Goal: Find specific page/section: Find specific page/section

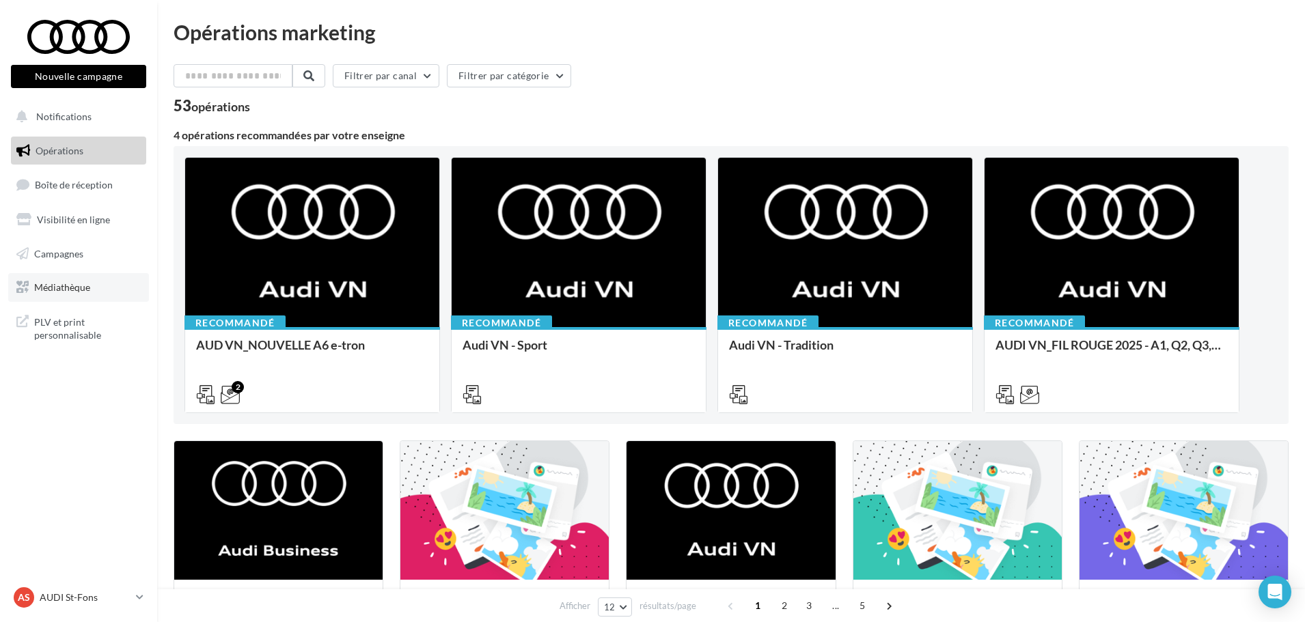
click at [72, 293] on span "Médiathèque" at bounding box center [62, 287] width 56 height 12
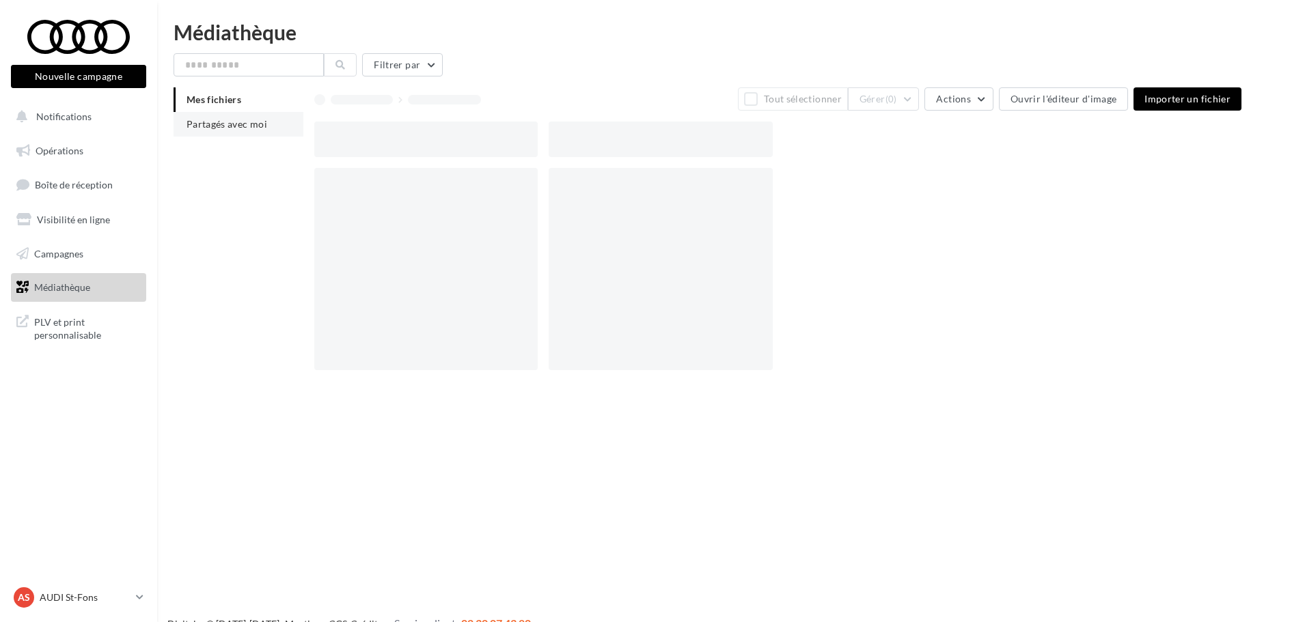
click at [178, 127] on li "Partagés avec moi" at bounding box center [239, 124] width 130 height 25
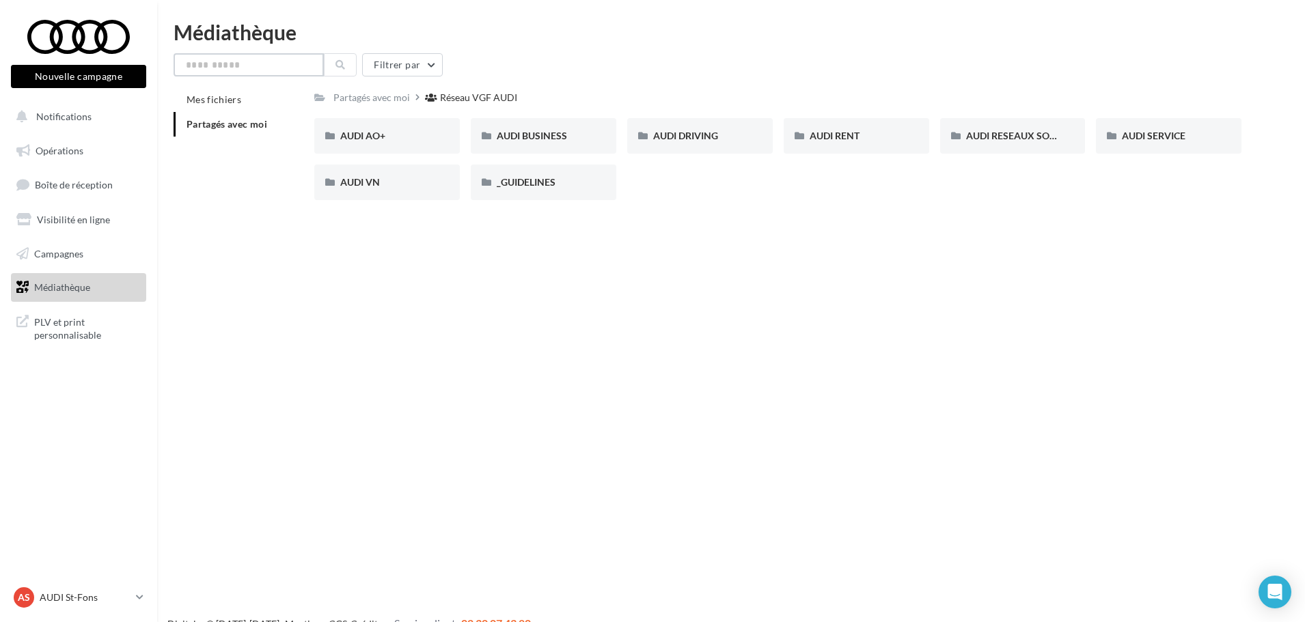
click at [219, 59] on input "text" at bounding box center [249, 64] width 150 height 23
type input "*"
click at [344, 65] on icon at bounding box center [340, 65] width 10 height 10
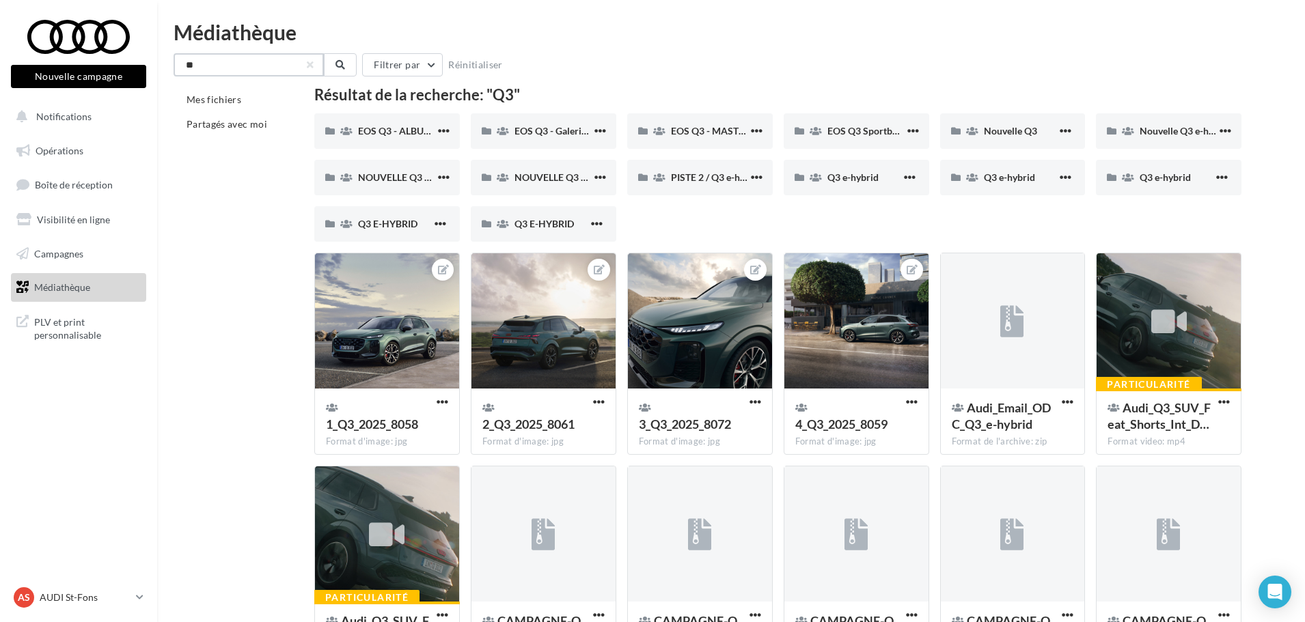
drag, startPoint x: 258, startPoint y: 69, endPoint x: -151, endPoint y: 79, distance: 408.6
click at [0, 79] on html "Voir Activer les remboursements Capital Koala Remboursements Koala activés 7 Bé…" at bounding box center [652, 311] width 1305 height 622
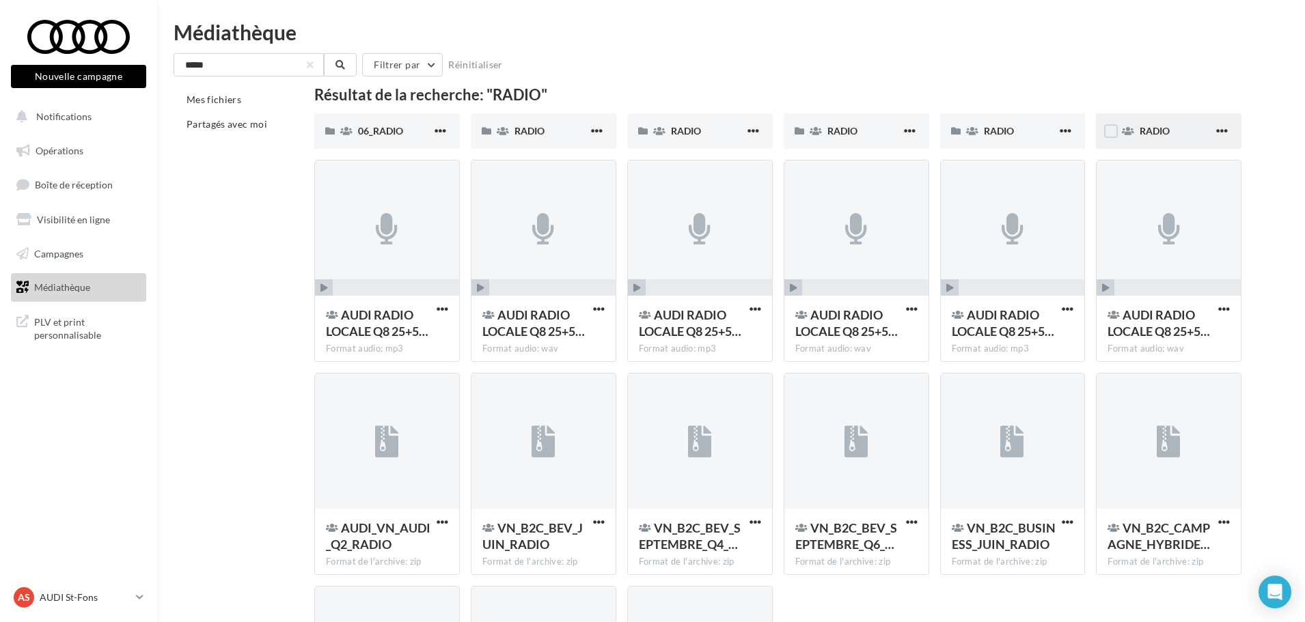
click at [1144, 139] on div "RADIO" at bounding box center [1169, 131] width 146 height 36
click at [971, 131] on icon at bounding box center [972, 131] width 12 height 10
click at [821, 126] on span at bounding box center [815, 131] width 12 height 14
click at [697, 136] on span "RADIO" at bounding box center [686, 131] width 30 height 12
click at [561, 128] on div "RADIO" at bounding box center [551, 131] width 74 height 14
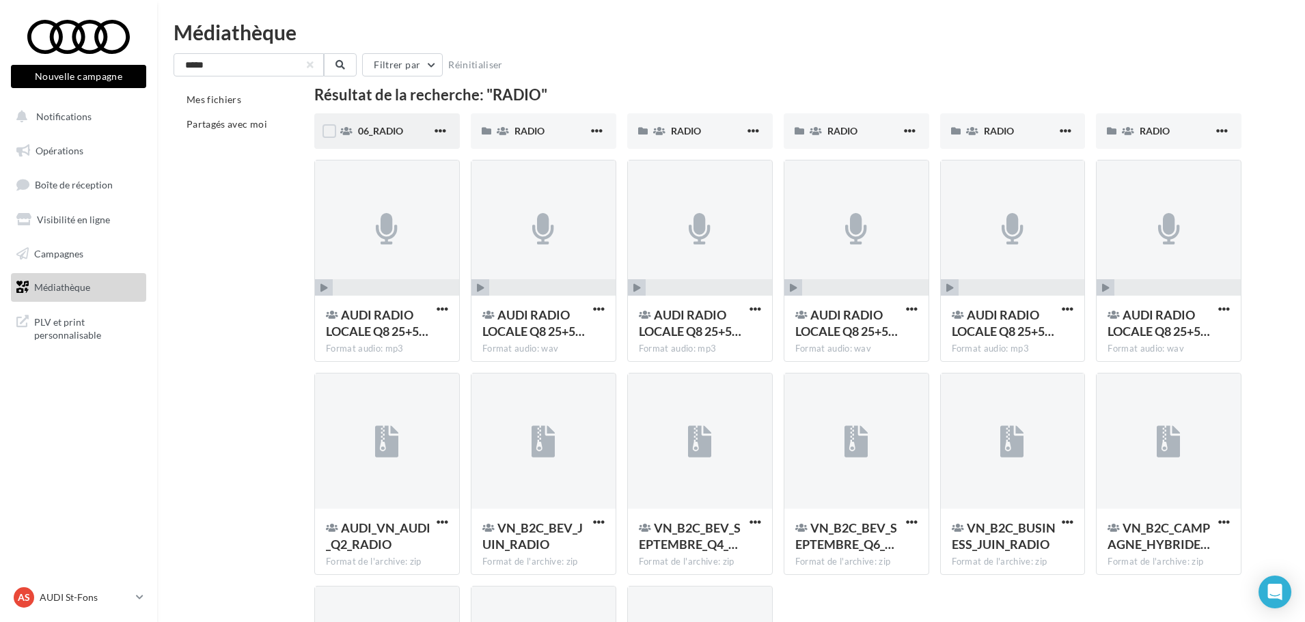
click at [398, 120] on div "06_RADIO" at bounding box center [387, 131] width 146 height 36
click at [261, 69] on input "*****" at bounding box center [249, 64] width 150 height 23
click at [336, 64] on icon at bounding box center [340, 65] width 10 height 10
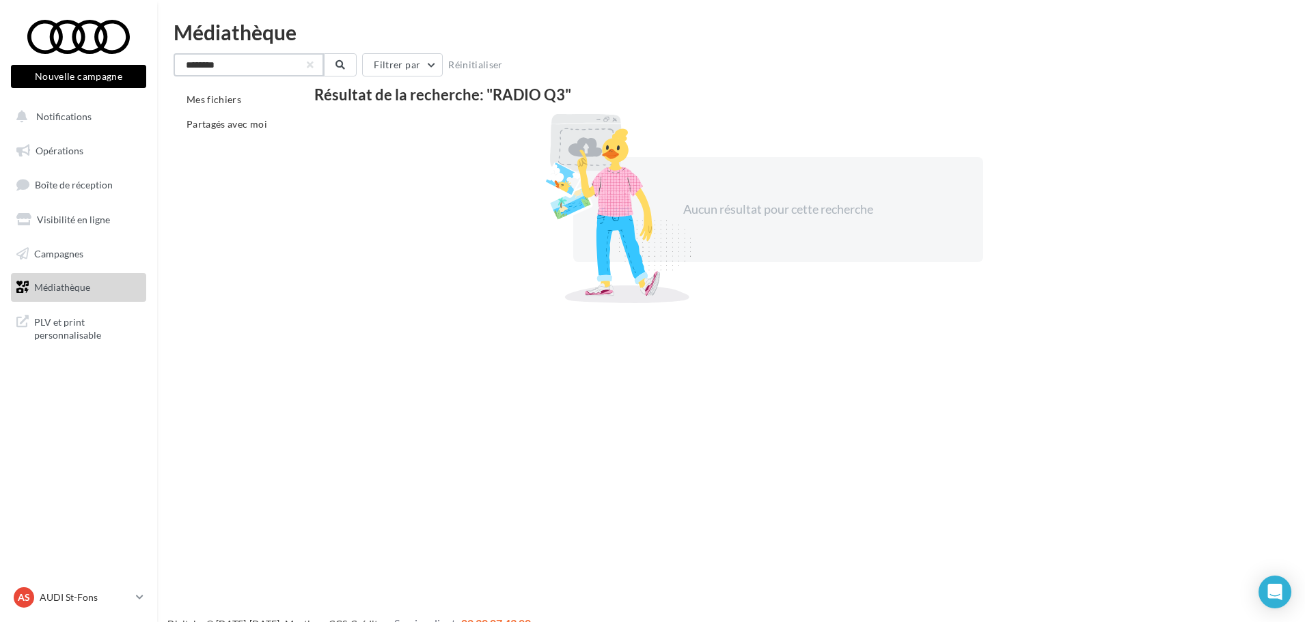
drag, startPoint x: 174, startPoint y: 67, endPoint x: 108, endPoint y: 67, distance: 66.3
click at [117, 67] on div "Nouvelle campagne Nouvelle campagne Notifications Opérations Boîte de réception…" at bounding box center [652, 333] width 1305 height 622
type input "**"
click at [337, 55] on button at bounding box center [340, 64] width 33 height 23
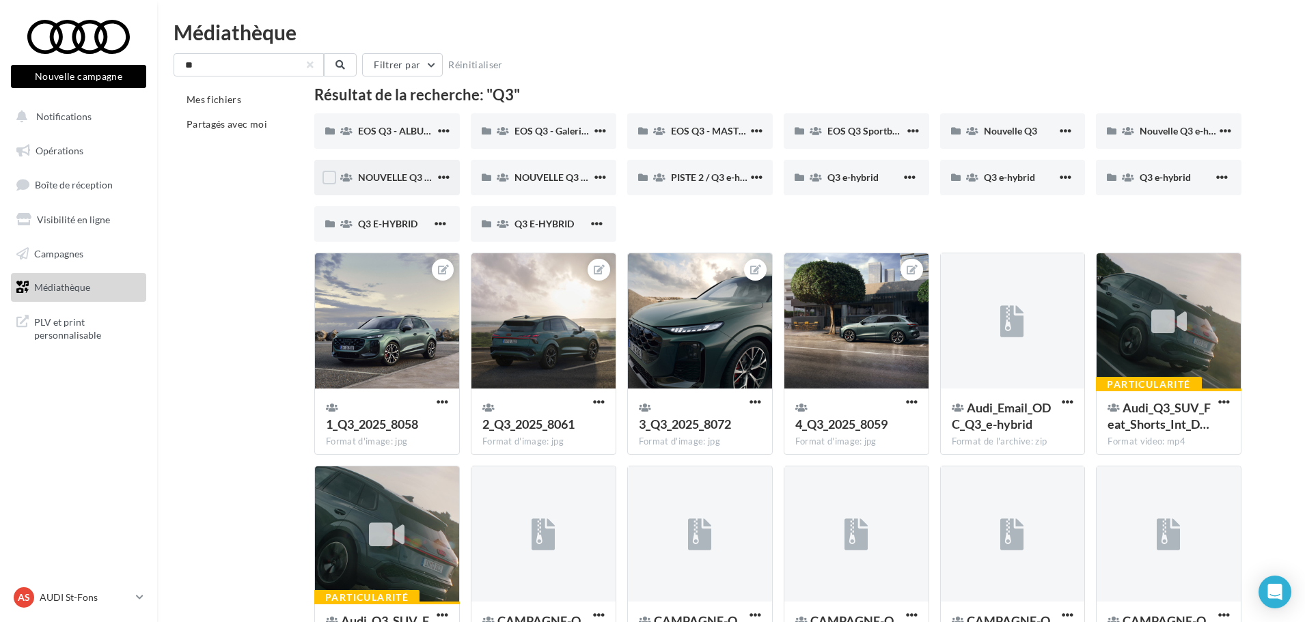
click at [389, 183] on div "NOUVELLE Q3 SPORTBACK" at bounding box center [396, 178] width 77 height 14
click at [1157, 129] on span "Nouvelle Q3 e-hybrid" at bounding box center [1185, 131] width 92 height 12
click at [538, 174] on span "NOUVELLE Q3 SPORTBACK E-HYBRID" at bounding box center [598, 177] width 169 height 12
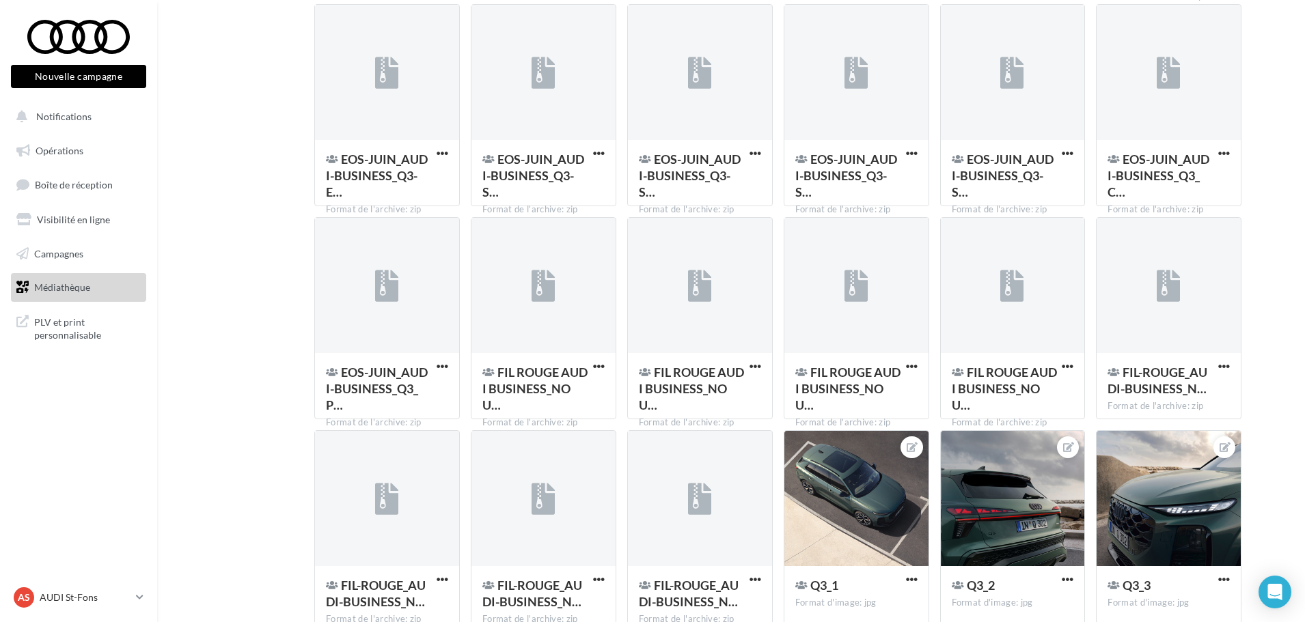
scroll to position [864, 0]
